Goal: Task Accomplishment & Management: Use online tool/utility

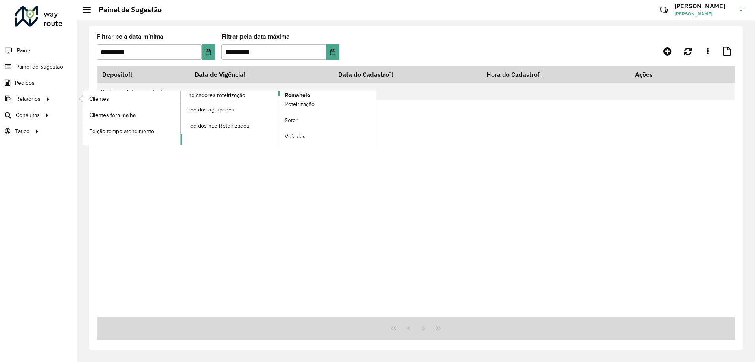
click at [293, 95] on span "Romaneio" at bounding box center [298, 95] width 26 height 8
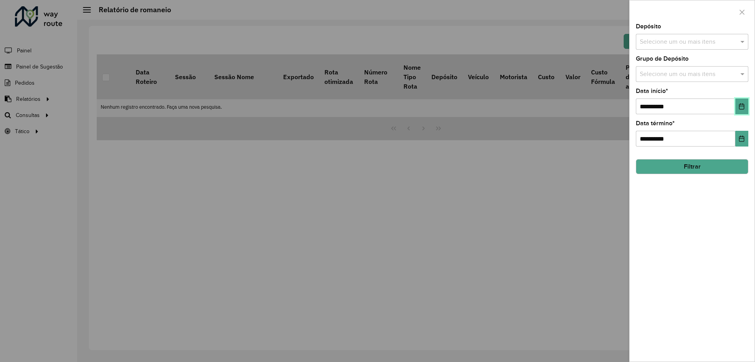
click at [742, 103] on icon "Choose Date" at bounding box center [742, 106] width 6 height 6
click at [655, 308] on div "**********" at bounding box center [692, 193] width 125 height 338
click at [680, 164] on button "Filtrar" at bounding box center [692, 166] width 113 height 15
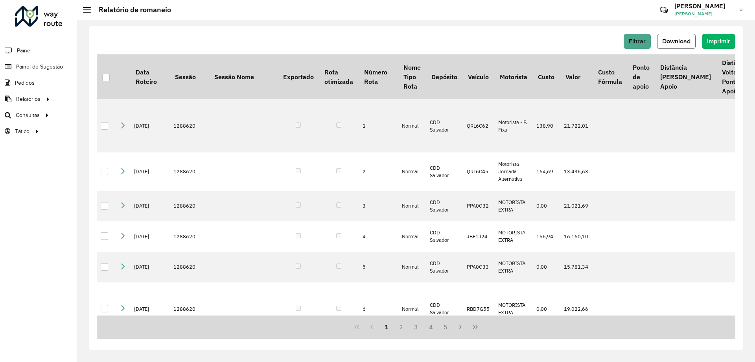
click at [681, 37] on button "Download" at bounding box center [676, 41] width 39 height 15
click at [40, 65] on span "Painel de Sugestão" at bounding box center [40, 67] width 49 height 8
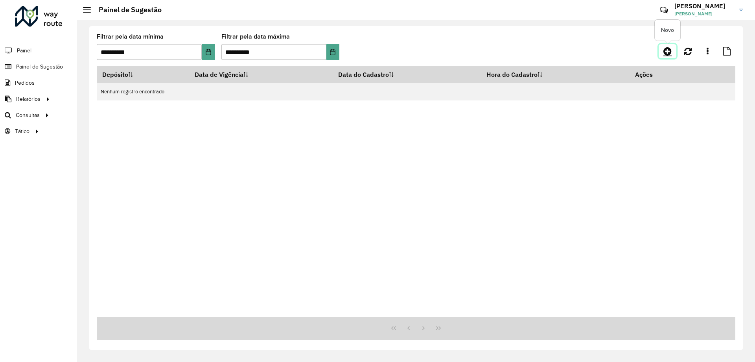
click at [671, 51] on icon at bounding box center [668, 50] width 8 height 9
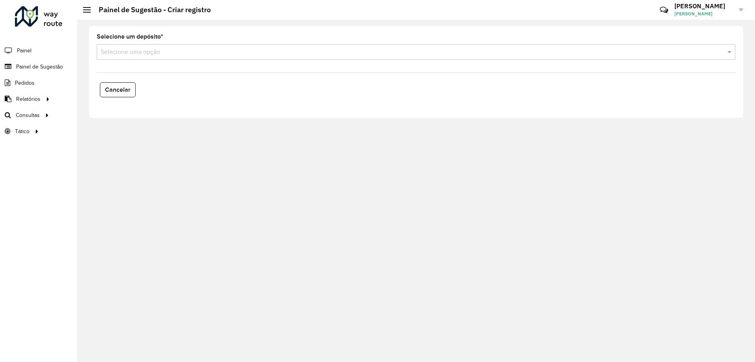
click at [132, 53] on input "text" at bounding box center [408, 52] width 615 height 9
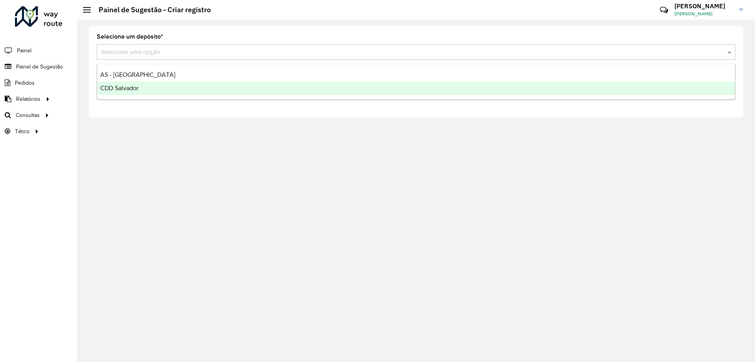
click at [128, 87] on span "CDD Salvador" at bounding box center [119, 88] width 38 height 7
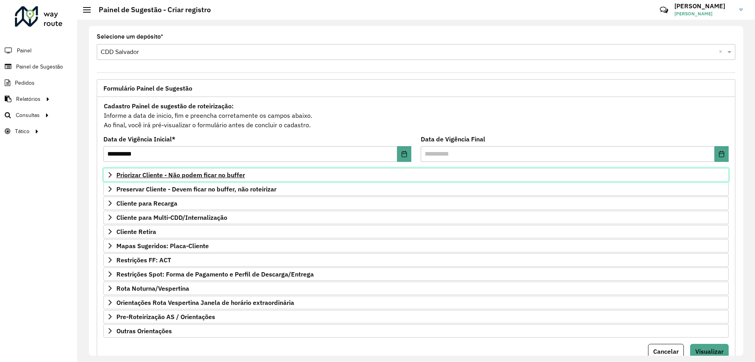
click at [167, 173] on span "Priorizar Cliente - Não podem ficar no buffer" at bounding box center [180, 175] width 129 height 6
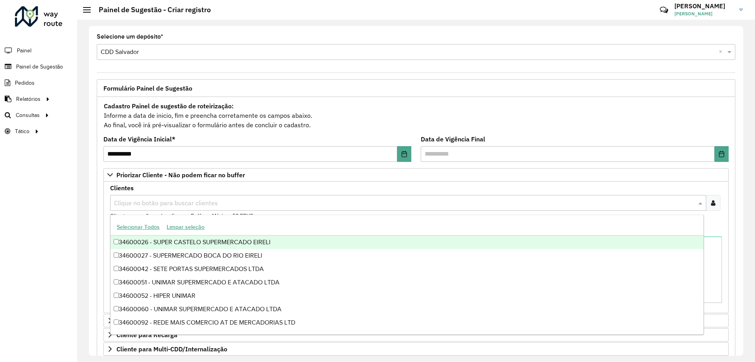
click at [183, 200] on input "text" at bounding box center [404, 202] width 585 height 9
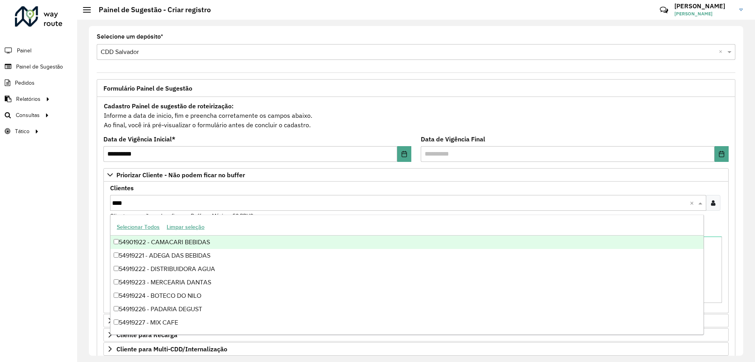
type input "*****"
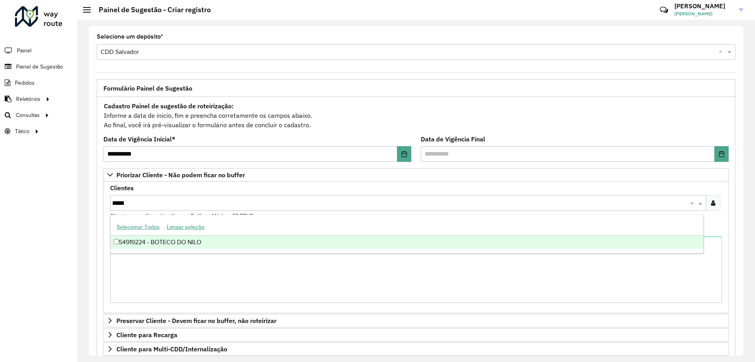
click at [205, 241] on div "54919224 - BOTECO DO NILO" at bounding box center [407, 241] width 593 height 13
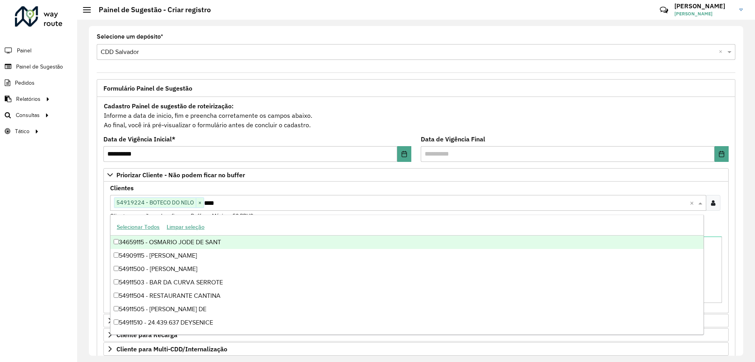
type input "*****"
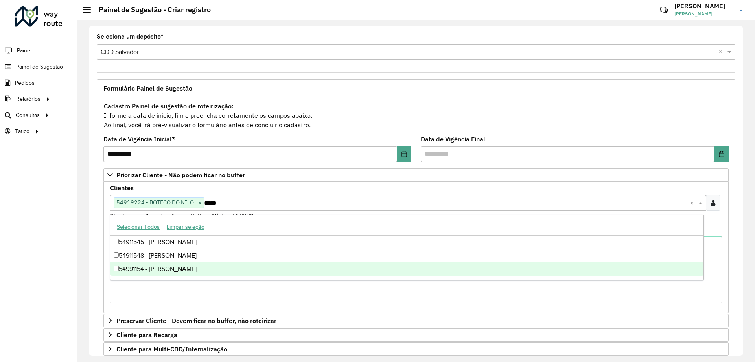
click at [181, 267] on div "54991154 - [PERSON_NAME]" at bounding box center [407, 268] width 593 height 13
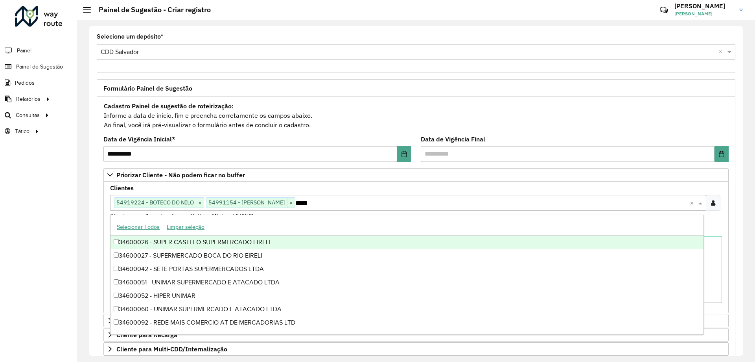
click at [66, 246] on div "Roteirizador AmbevTech Painel Painel de Sugestão Pedidos Relatórios Clientes Cl…" at bounding box center [38, 181] width 77 height 362
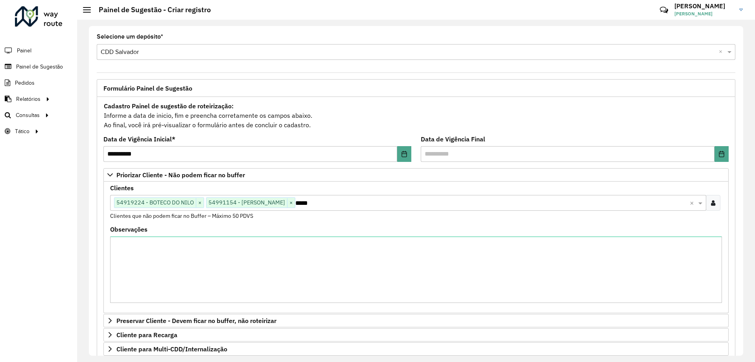
scroll to position [162, 0]
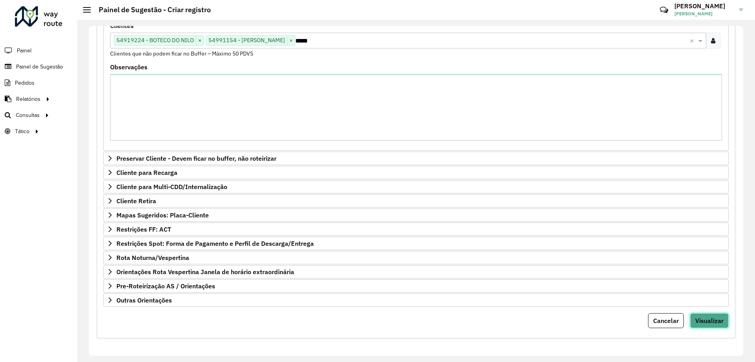
click at [719, 317] on span "Visualizar" at bounding box center [709, 320] width 28 height 8
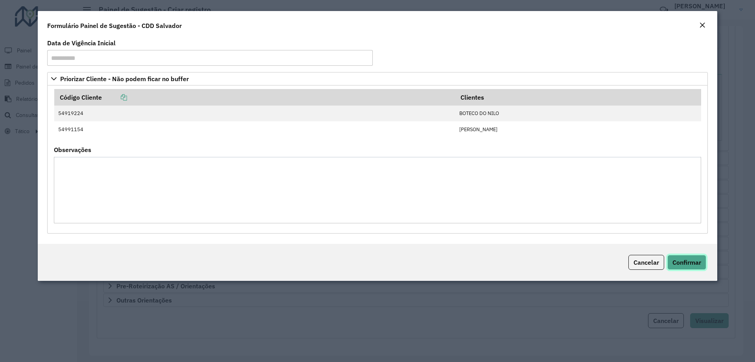
click at [684, 264] on span "Confirmar" at bounding box center [687, 262] width 29 height 8
